Goal: Task Accomplishment & Management: Use online tool/utility

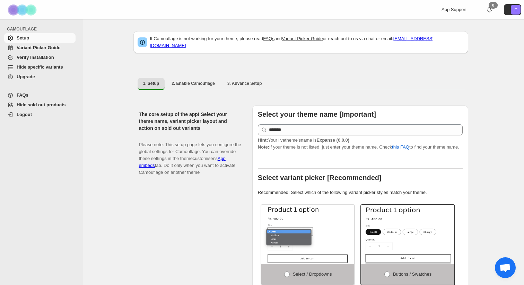
click at [31, 68] on span "Hide specific variants" at bounding box center [40, 67] width 46 height 5
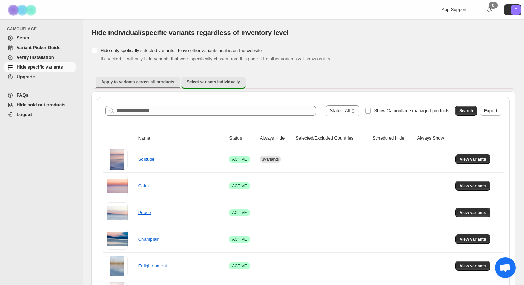
click at [136, 81] on span "Apply to variants across all products" at bounding box center [137, 82] width 73 height 6
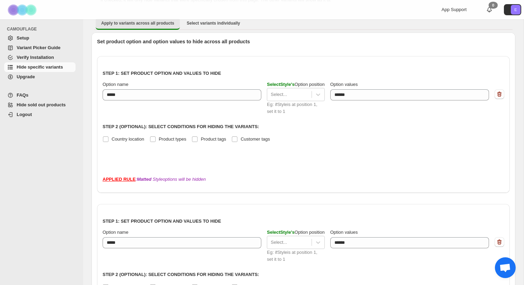
scroll to position [54, 0]
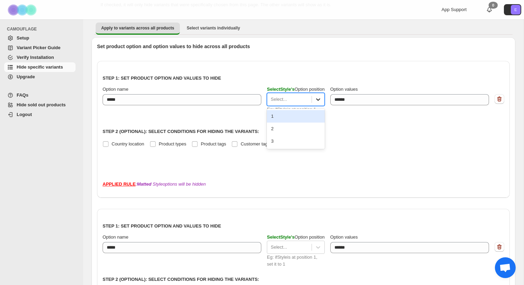
click at [321, 97] on icon at bounding box center [318, 99] width 7 height 7
click at [269, 117] on div "1" at bounding box center [296, 116] width 58 height 12
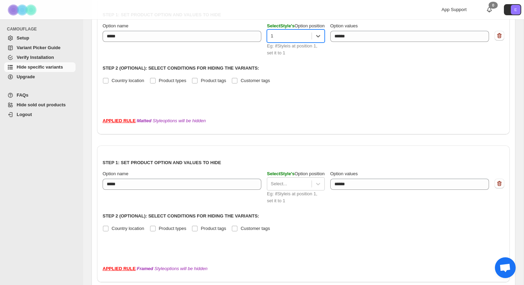
scroll to position [155, 0]
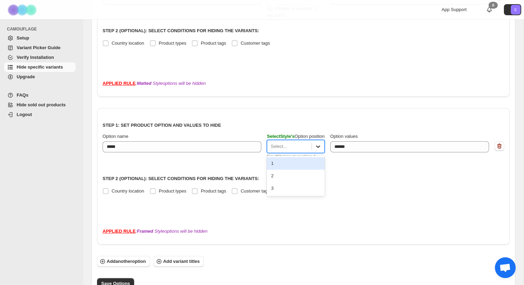
click at [319, 148] on icon at bounding box center [318, 146] width 7 height 7
click at [295, 163] on div "1" at bounding box center [296, 163] width 58 height 12
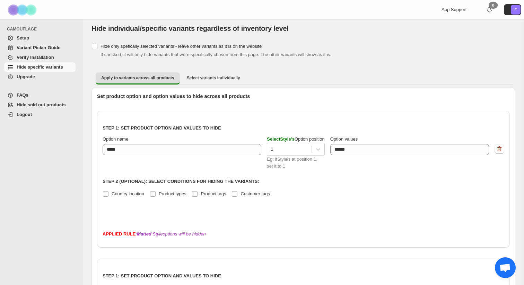
scroll to position [0, 0]
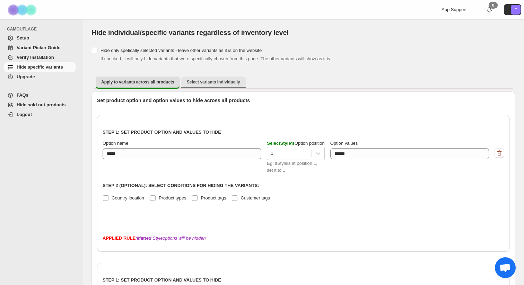
click at [218, 83] on span "Select variants individually" at bounding box center [213, 82] width 53 height 6
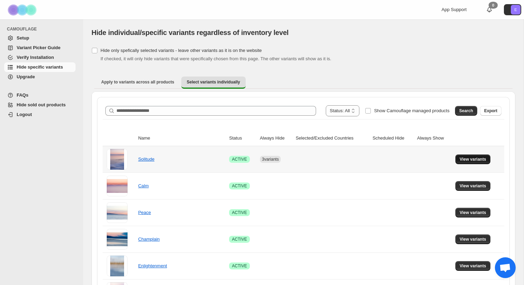
click at [472, 161] on span "View variants" at bounding box center [473, 160] width 27 height 6
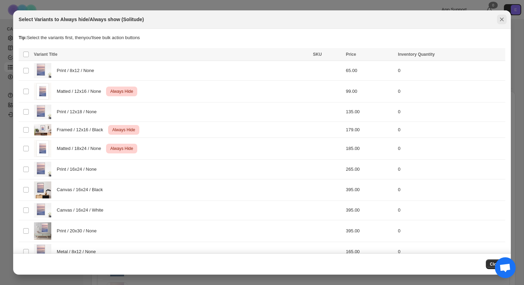
click at [501, 19] on icon "Close" at bounding box center [502, 19] width 7 height 7
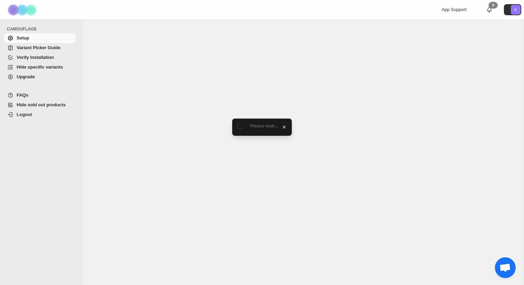
click at [57, 66] on span "Hide specific variants" at bounding box center [40, 67] width 46 height 5
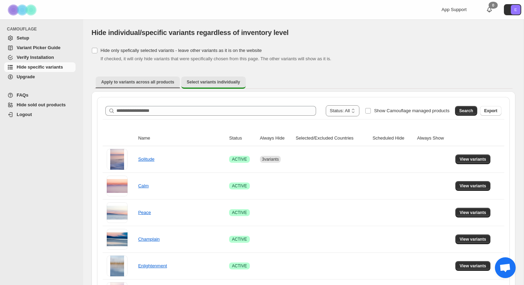
click at [134, 85] on button "Apply to variants across all products" at bounding box center [138, 82] width 84 height 11
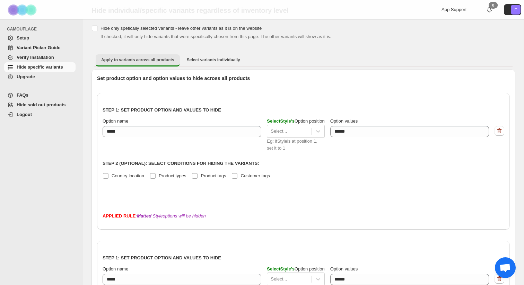
scroll to position [25, 0]
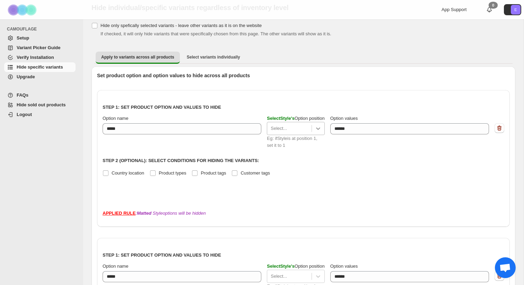
click at [320, 129] on icon at bounding box center [318, 129] width 4 height 2
click at [288, 145] on div "1" at bounding box center [296, 145] width 58 height 12
click at [117, 214] on strong "APPLIED RULE" at bounding box center [119, 213] width 33 height 5
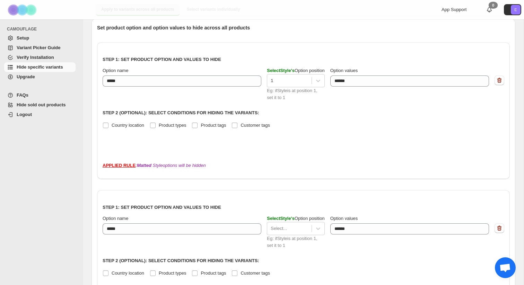
scroll to position [66, 0]
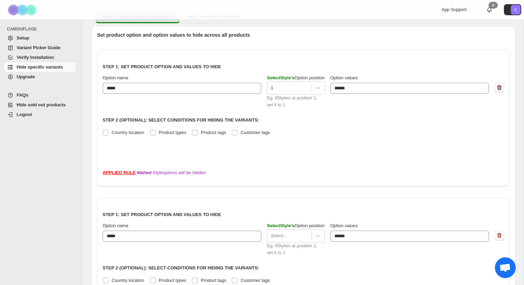
click at [499, 87] on icon "button" at bounding box center [499, 87] width 7 height 7
type textarea "******"
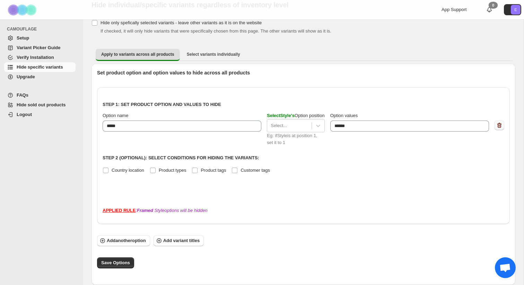
scroll to position [28, 0]
click at [501, 125] on icon "button" at bounding box center [499, 125] width 7 height 7
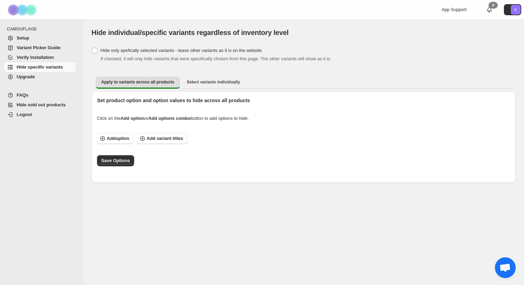
scroll to position [0, 0]
click at [114, 161] on span "Save Options" at bounding box center [115, 160] width 29 height 7
